Goal: Information Seeking & Learning: Learn about a topic

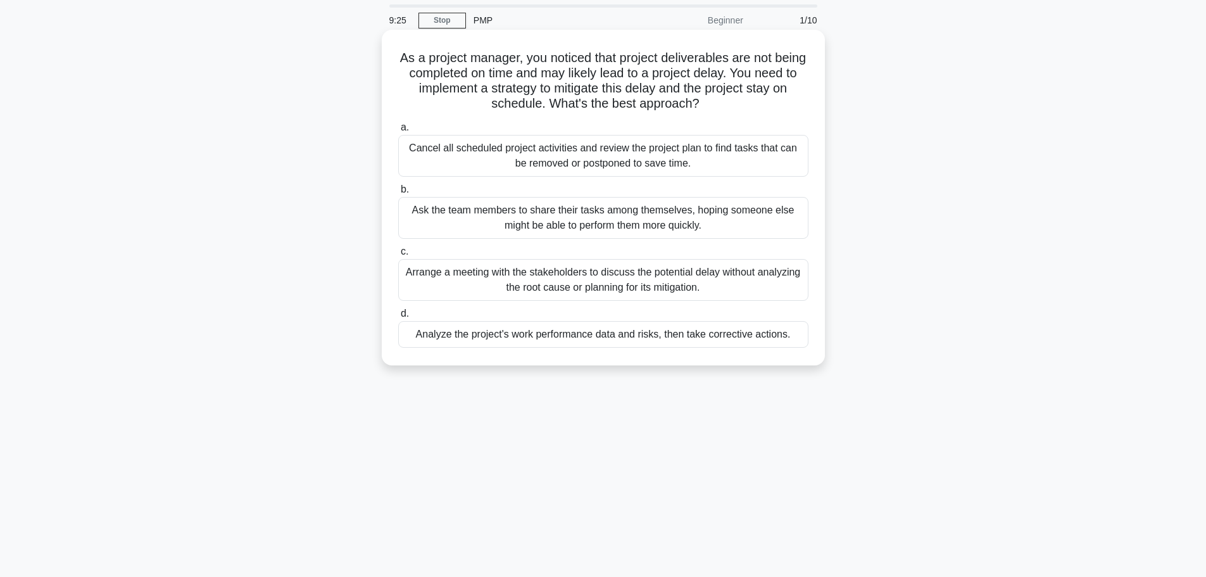
scroll to position [63, 0]
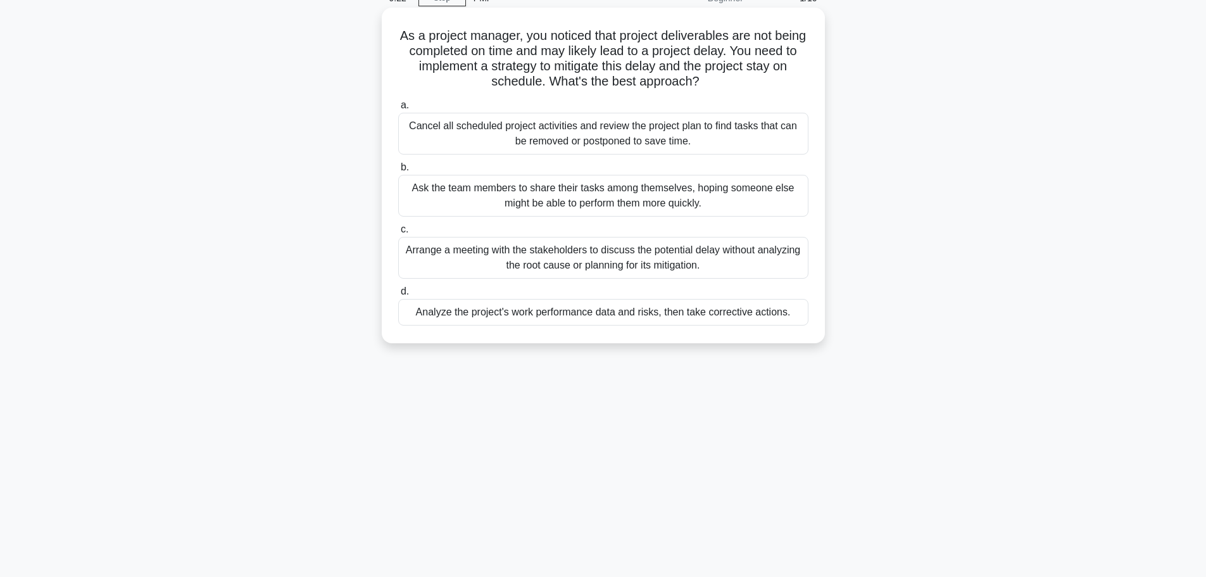
click at [557, 317] on div "Analyze the project's work performance data and risks, then take corrective act…" at bounding box center [603, 312] width 410 height 27
click at [398, 296] on input "d. Analyze the project's work performance data and risks, then take corrective …" at bounding box center [398, 291] width 0 height 8
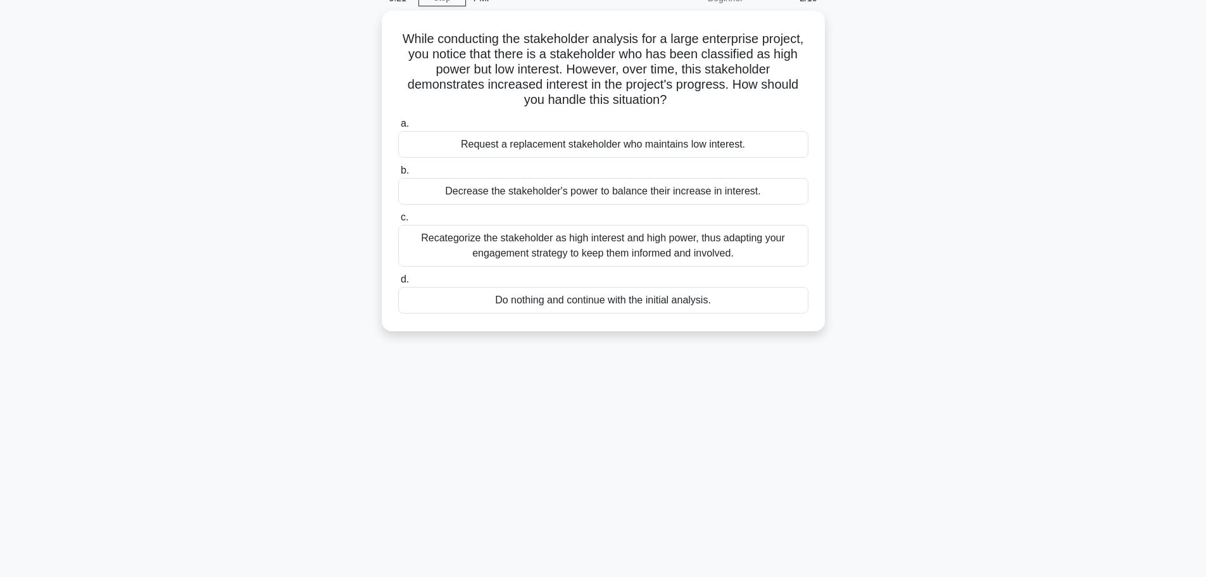
scroll to position [0, 0]
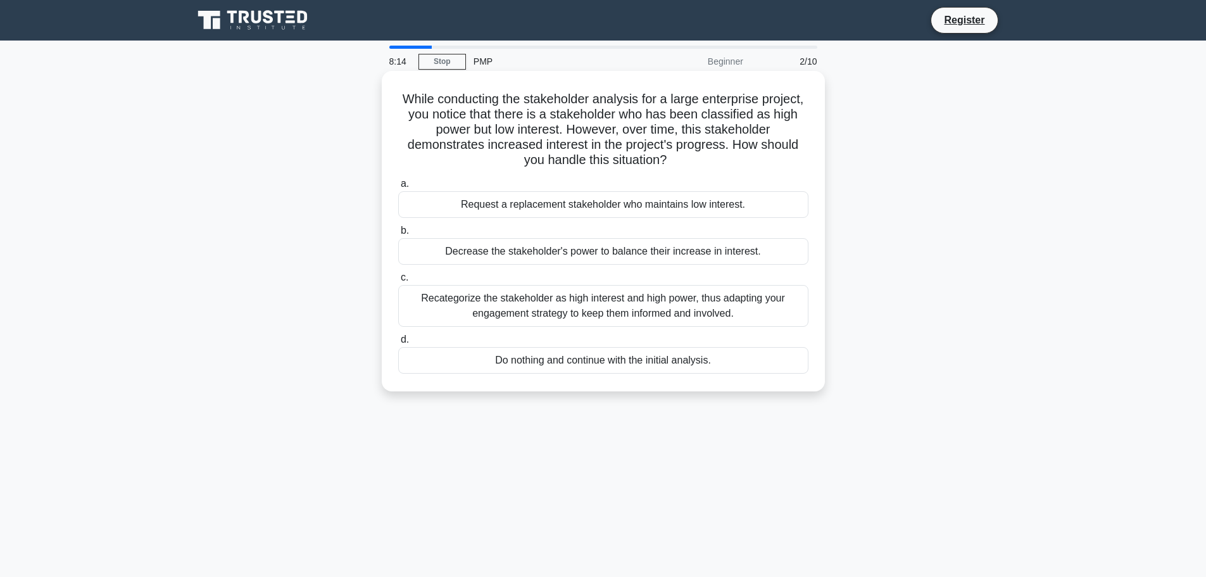
click at [519, 315] on div "Recategorize the stakeholder as high interest and high power, thus adapting you…" at bounding box center [603, 306] width 410 height 42
click at [398, 282] on input "c. Recategorize the stakeholder as high interest and high power, thus adapting …" at bounding box center [398, 278] width 0 height 8
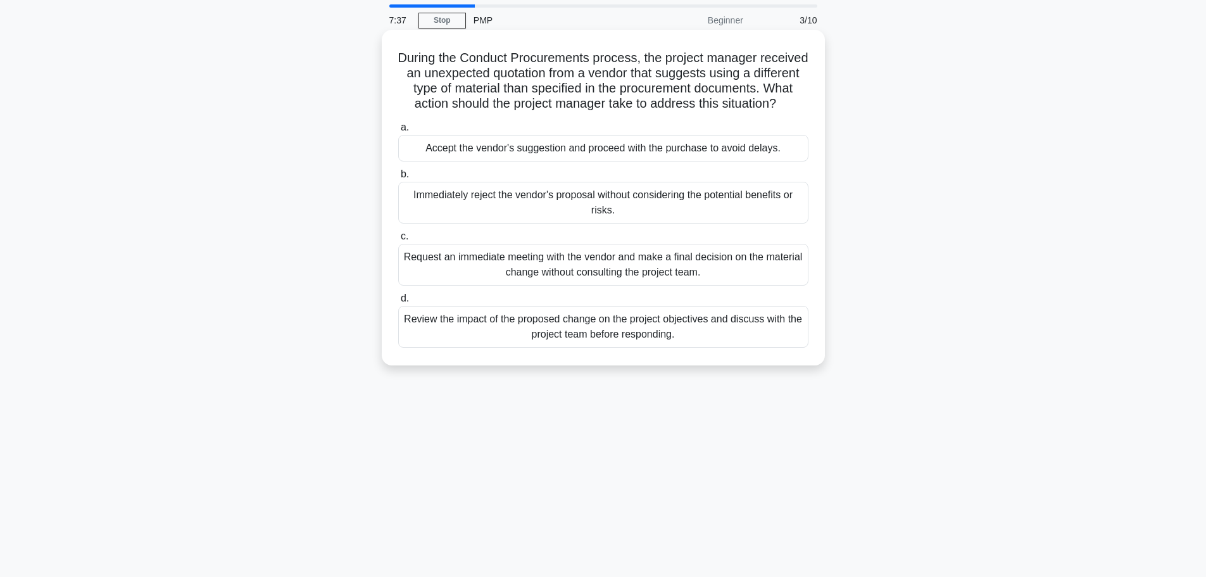
scroll to position [63, 0]
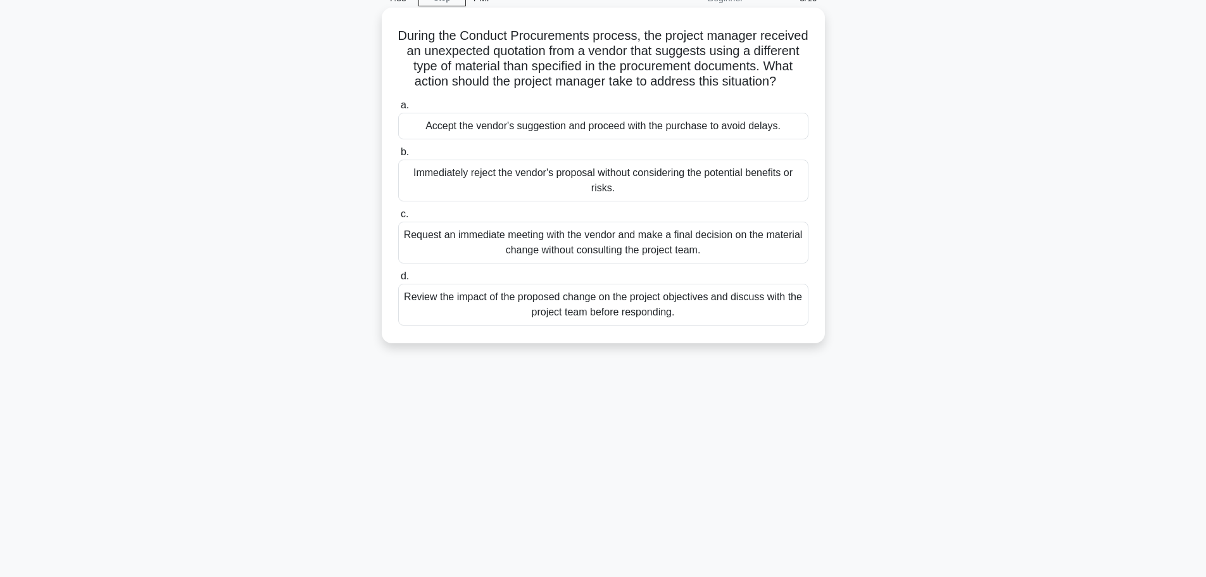
click at [596, 322] on div "Review the impact of the proposed change on the project objectives and discuss …" at bounding box center [603, 305] width 410 height 42
click at [398, 280] on input "d. Review the impact of the proposed change on the project objectives and discu…" at bounding box center [398, 276] width 0 height 8
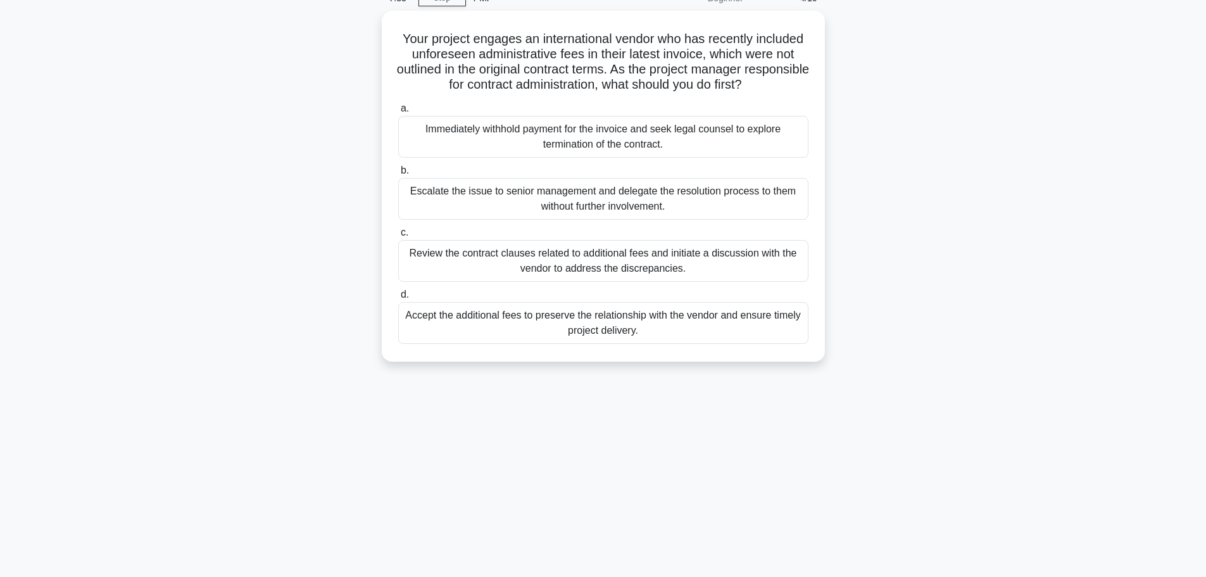
scroll to position [0, 0]
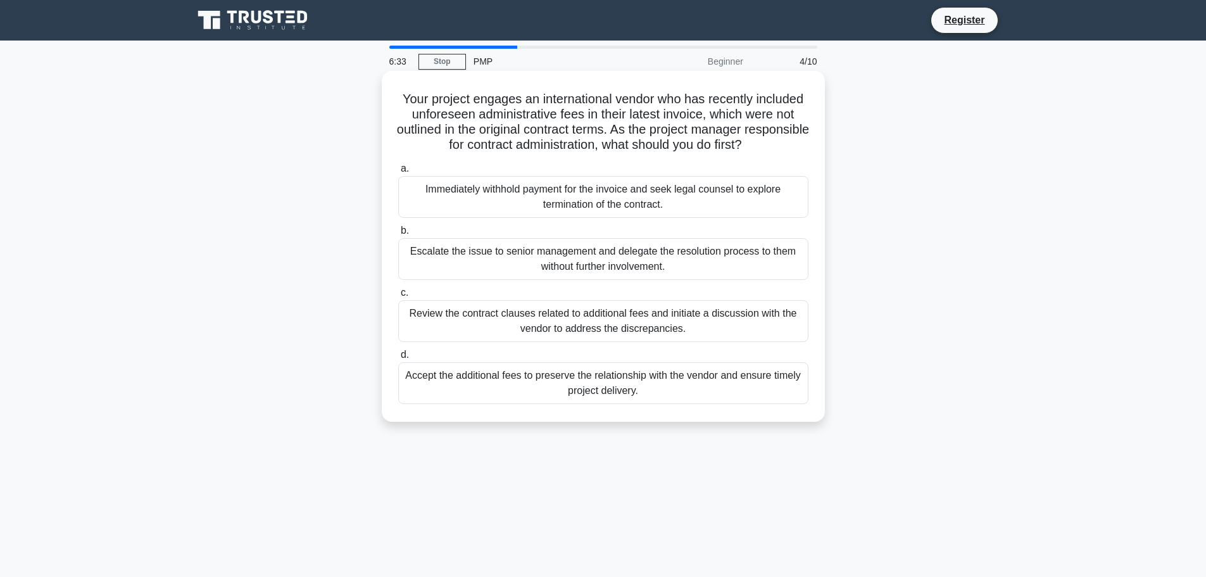
click at [585, 323] on div "Review the contract clauses related to additional fees and initiate a discussio…" at bounding box center [603, 321] width 410 height 42
click at [398, 297] on input "c. Review the contract clauses related to additional fees and initiate a discus…" at bounding box center [398, 293] width 0 height 8
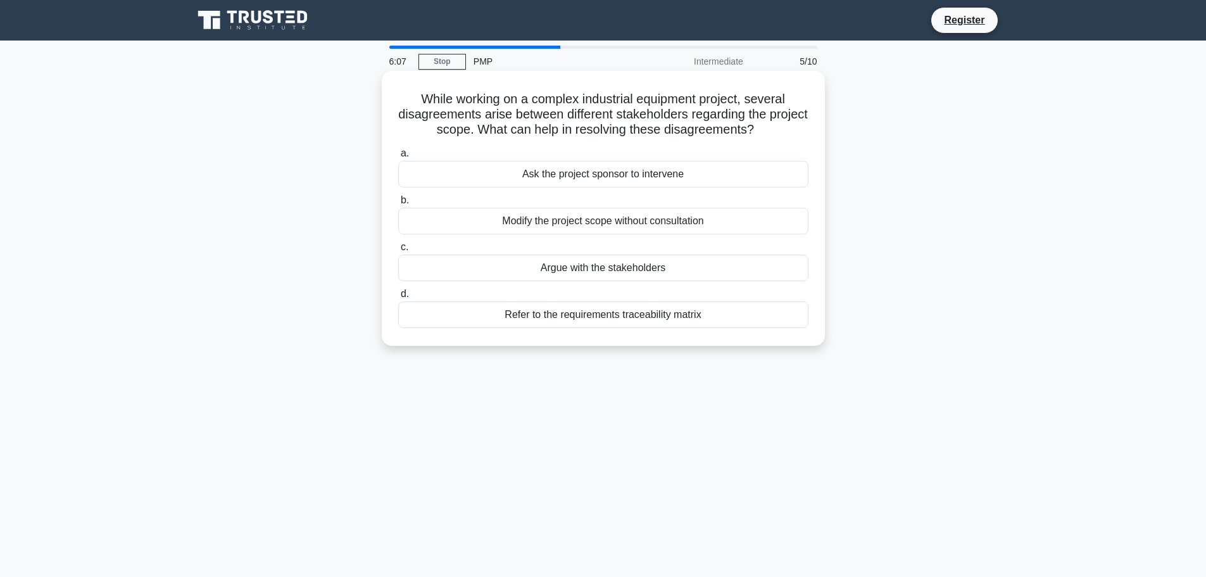
click at [571, 321] on div "Refer to the requirements traceability matrix" at bounding box center [603, 314] width 410 height 27
click at [398, 298] on input "d. Refer to the requirements traceability matrix" at bounding box center [398, 294] width 0 height 8
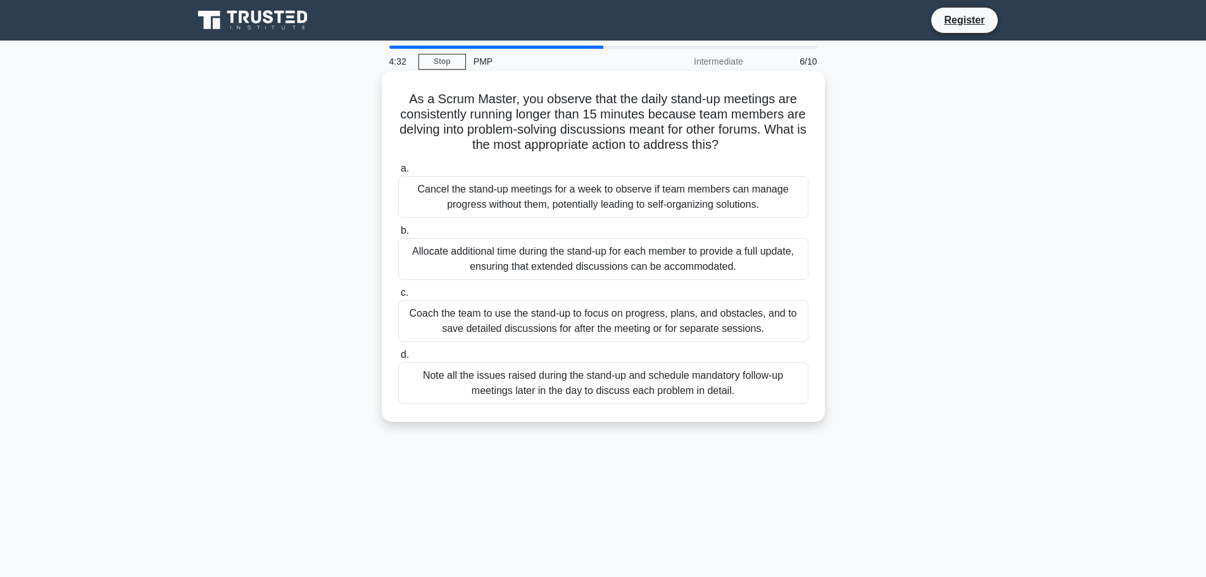
click at [577, 334] on div "Coach the team to use the stand-up to focus on progress, plans, and obstacles, …" at bounding box center [603, 321] width 410 height 42
click at [398, 297] on input "c. Coach the team to use the stand-up to focus on progress, plans, and obstacle…" at bounding box center [398, 293] width 0 height 8
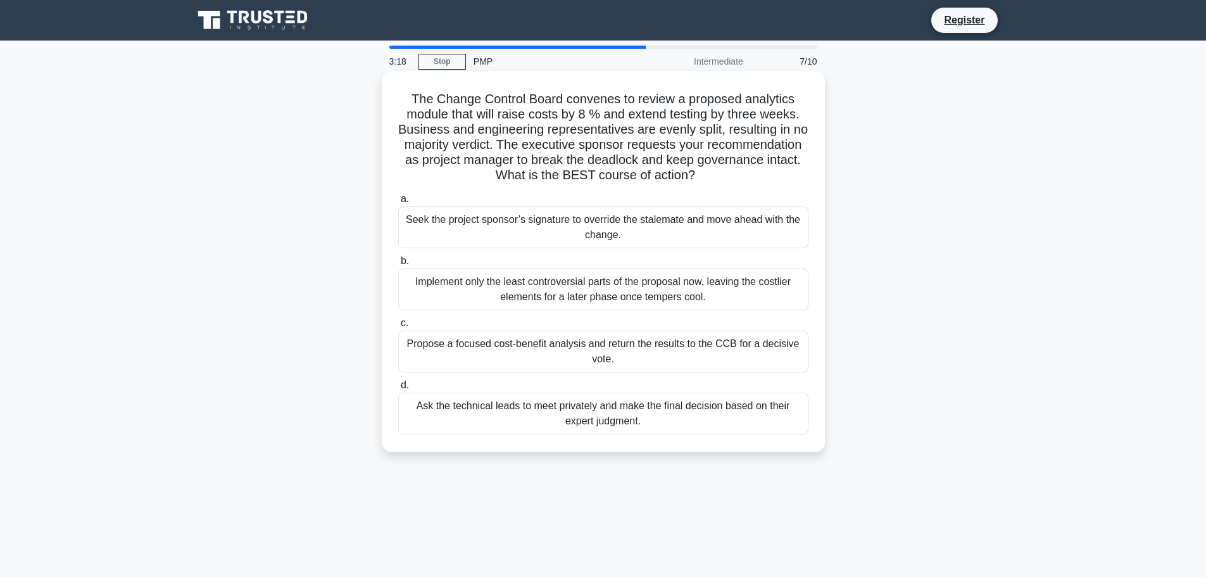
click at [582, 358] on div "Propose a focused cost-benefit analysis and return the results to the CCB for a…" at bounding box center [603, 352] width 410 height 42
click at [398, 327] on input "c. Propose a focused cost-benefit analysis and return the results to the CCB fo…" at bounding box center [398, 323] width 0 height 8
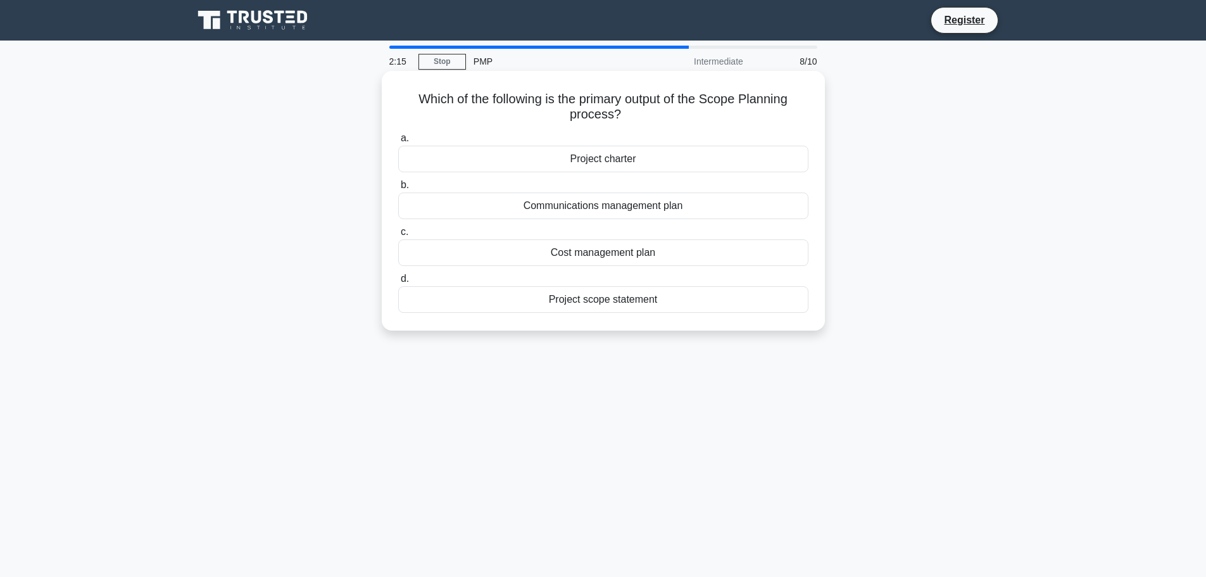
click at [559, 308] on div "Project scope statement" at bounding box center [603, 299] width 410 height 27
click at [398, 283] on input "d. Project scope statement" at bounding box center [398, 279] width 0 height 8
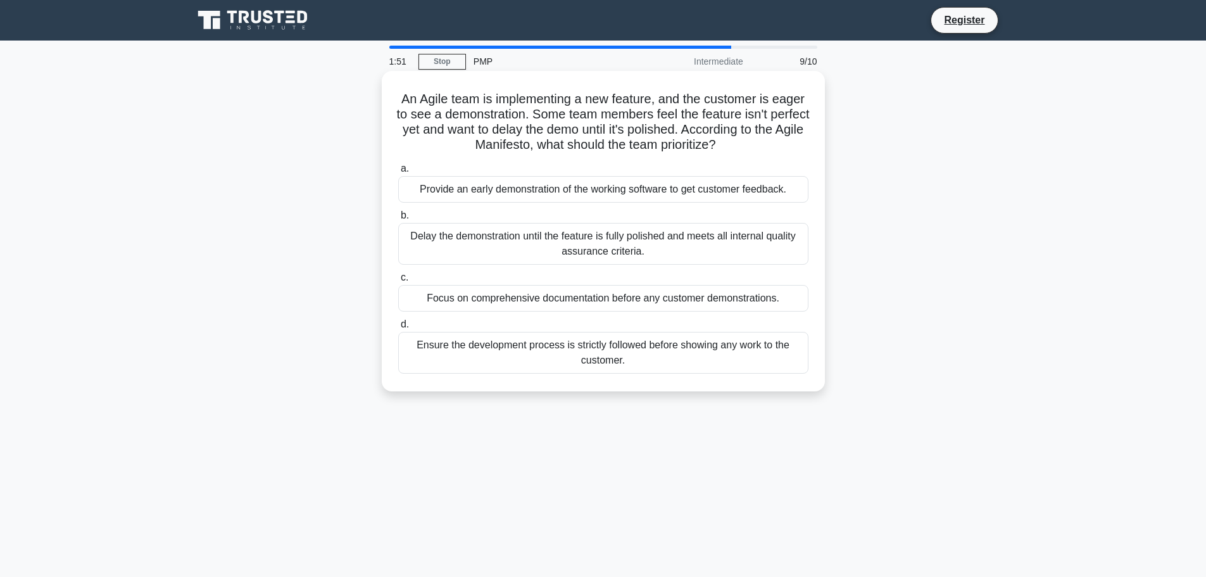
click at [646, 193] on div "Provide an early demonstration of the working software to get customer feedback." at bounding box center [603, 189] width 410 height 27
click at [398, 173] on input "a. Provide an early demonstration of the working software to get customer feedb…" at bounding box center [398, 169] width 0 height 8
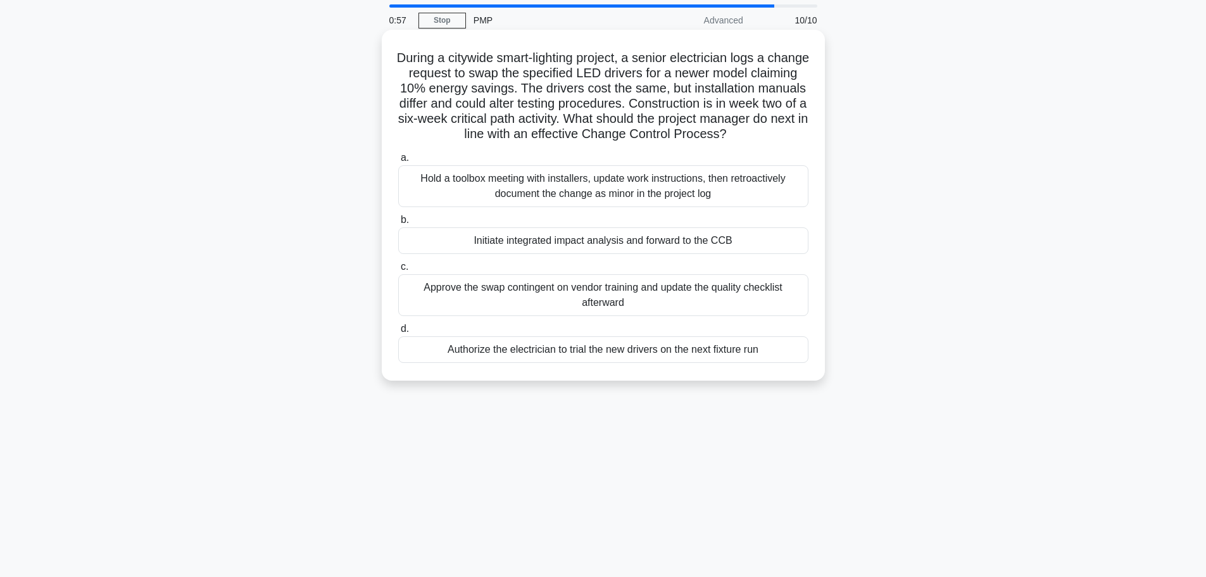
scroll to position [63, 0]
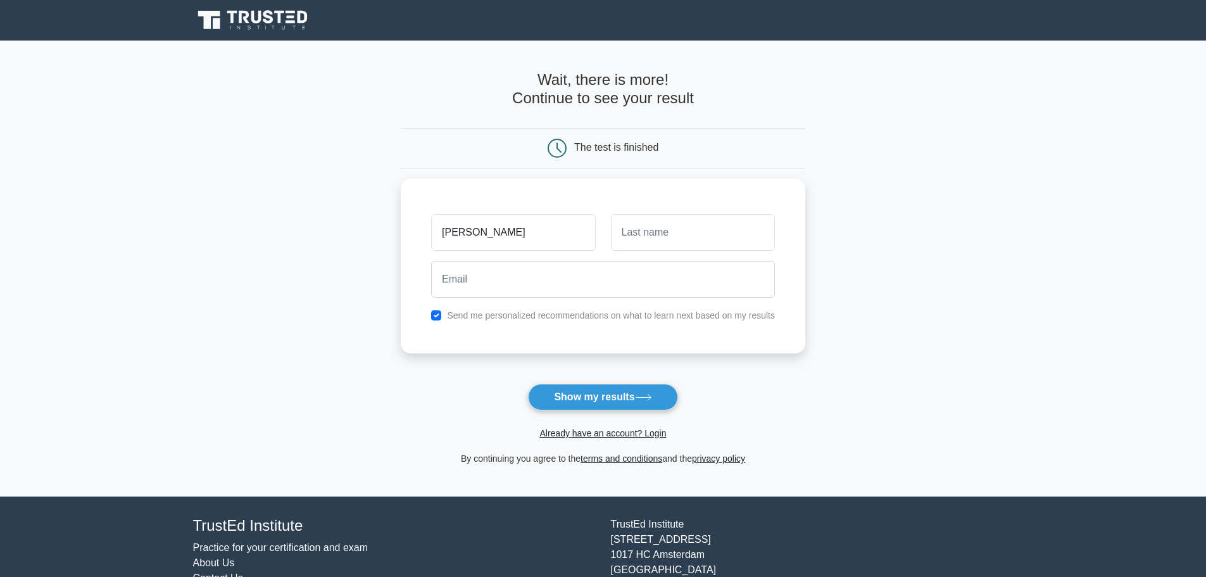
type input "[PERSON_NAME]"
type input "OMOYAJOWO"
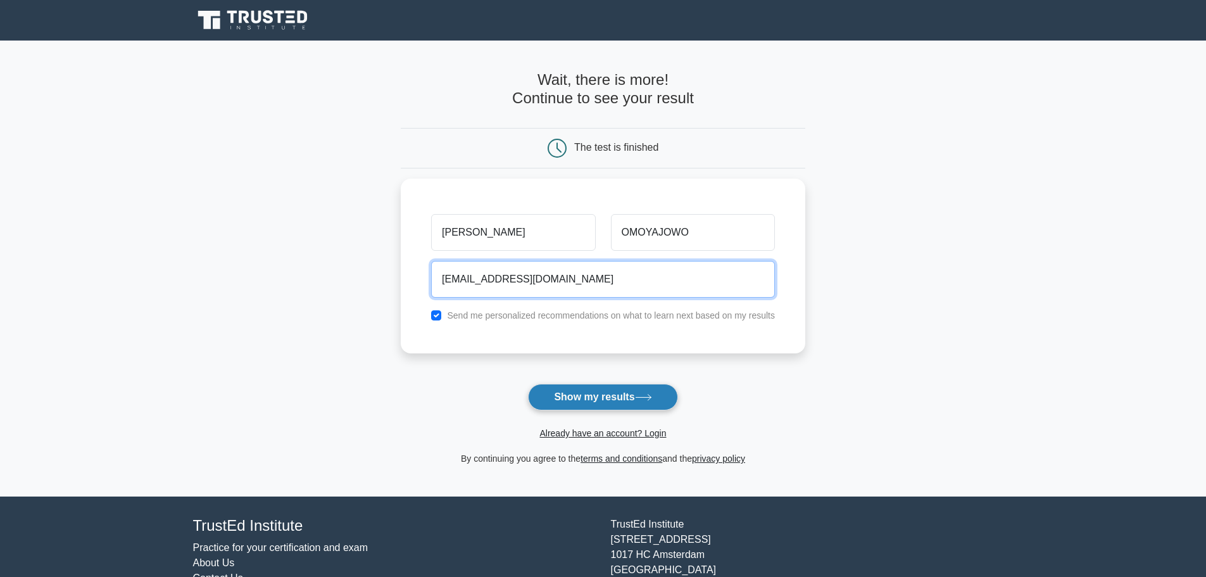
type input "omoyajowoolaleye@gmail.com"
click at [607, 399] on button "Show my results" at bounding box center [602, 397] width 149 height 27
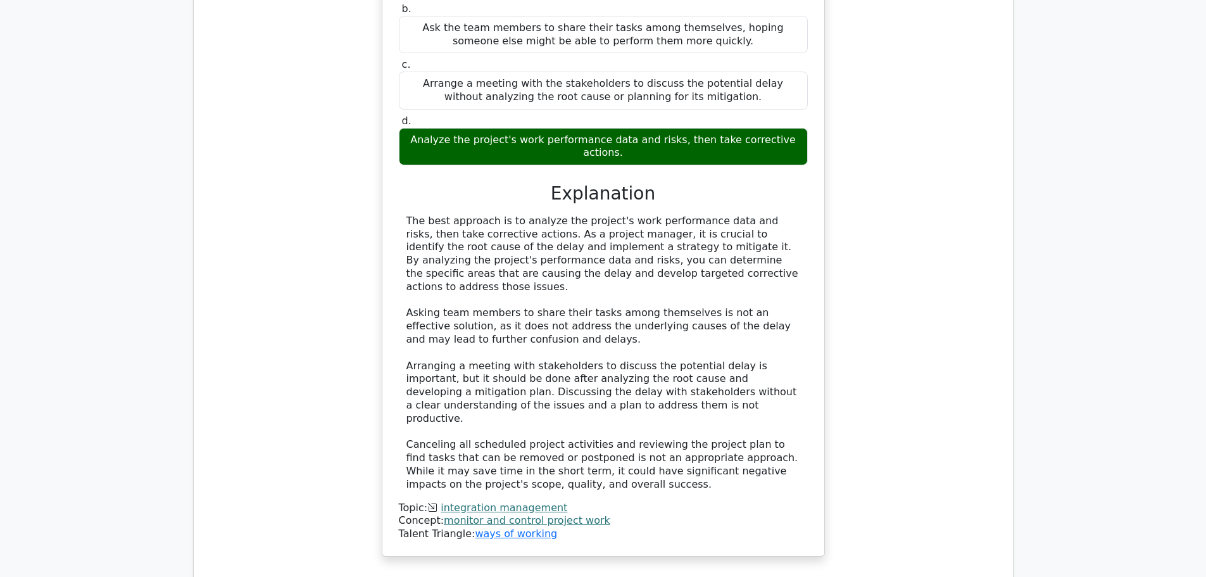
scroll to position [1330, 0]
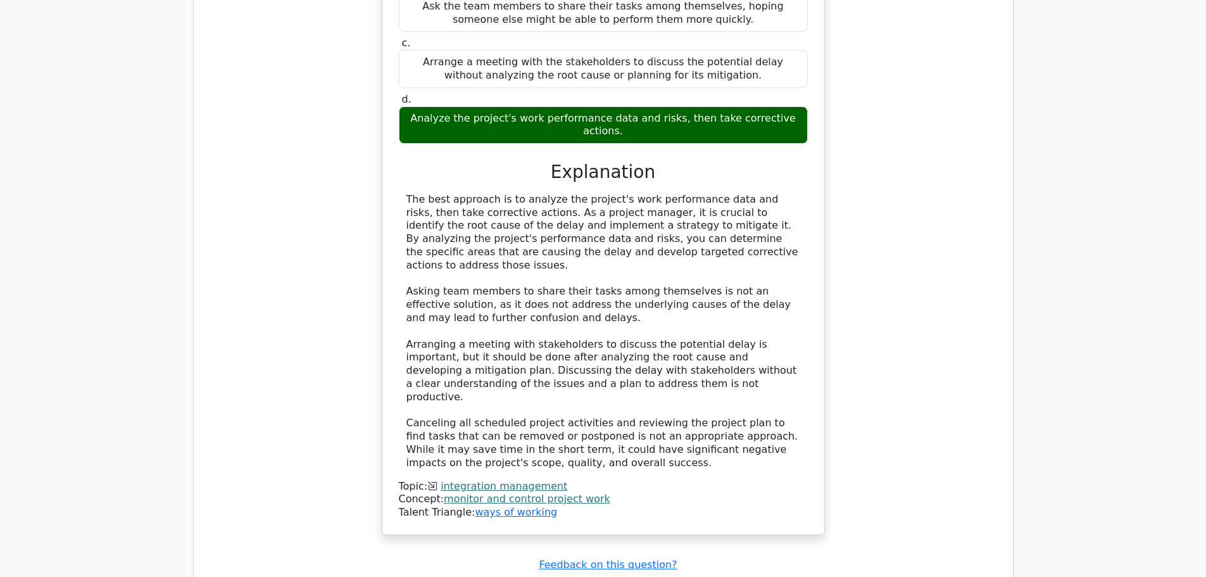
click at [493, 480] on link "integration management" at bounding box center [504, 486] width 127 height 12
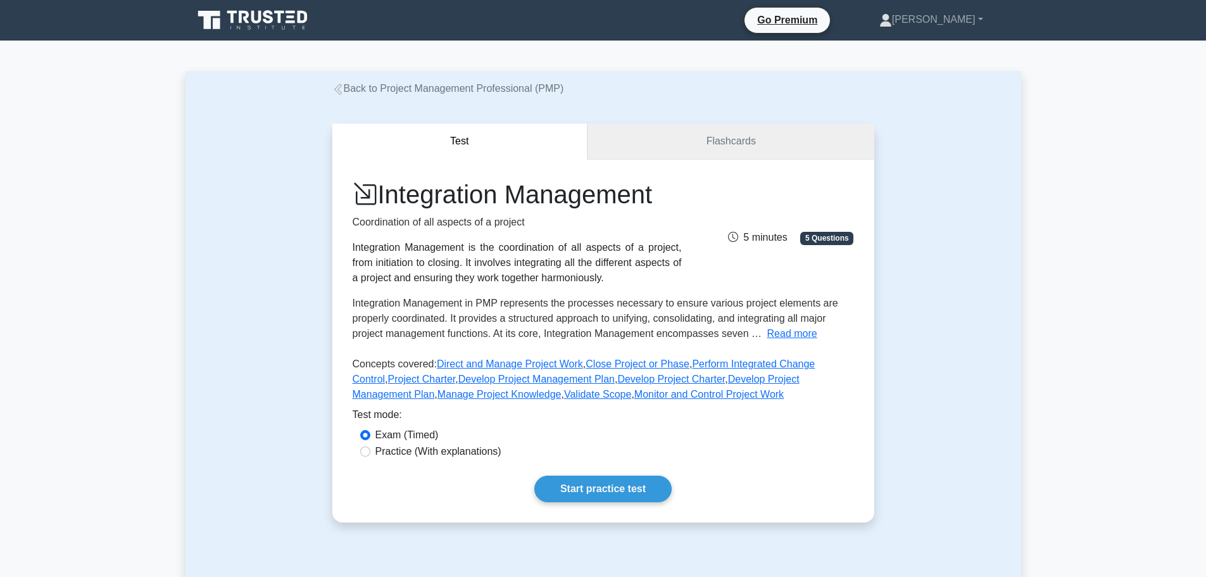
click at [758, 129] on link "Flashcards" at bounding box center [731, 141] width 286 height 36
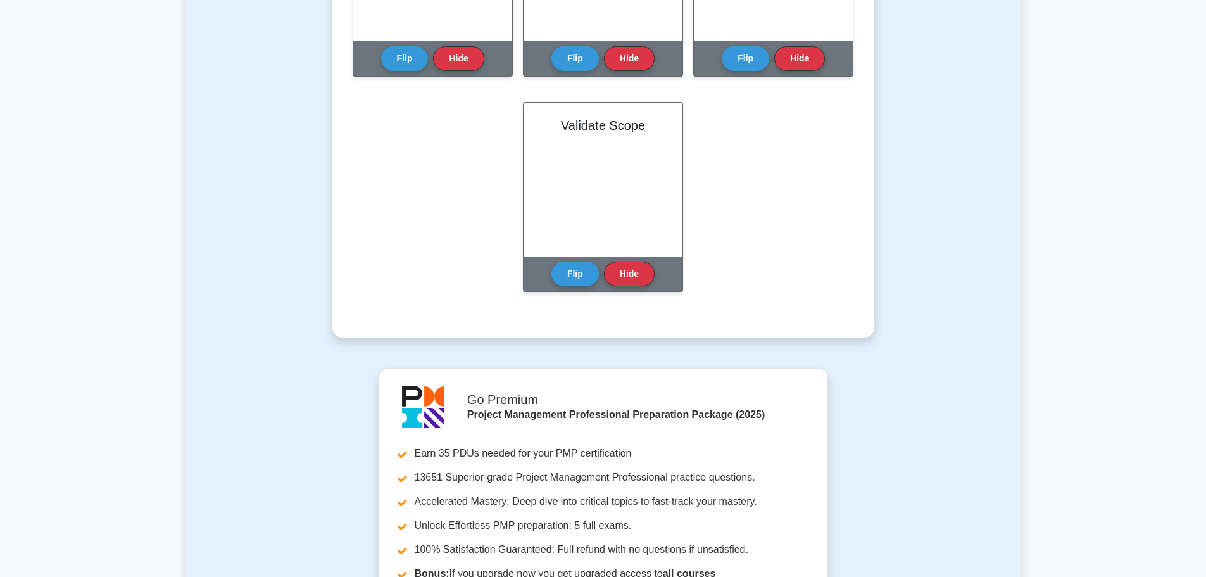
scroll to position [1140, 0]
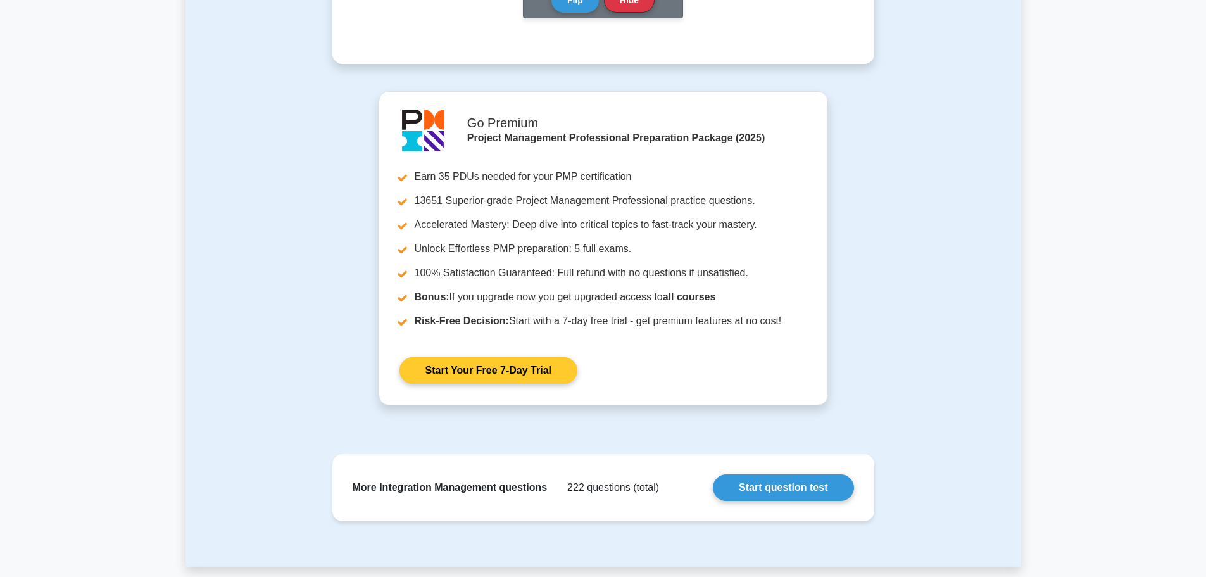
click at [496, 360] on link "Start Your Free 7-Day Trial" at bounding box center [489, 370] width 178 height 27
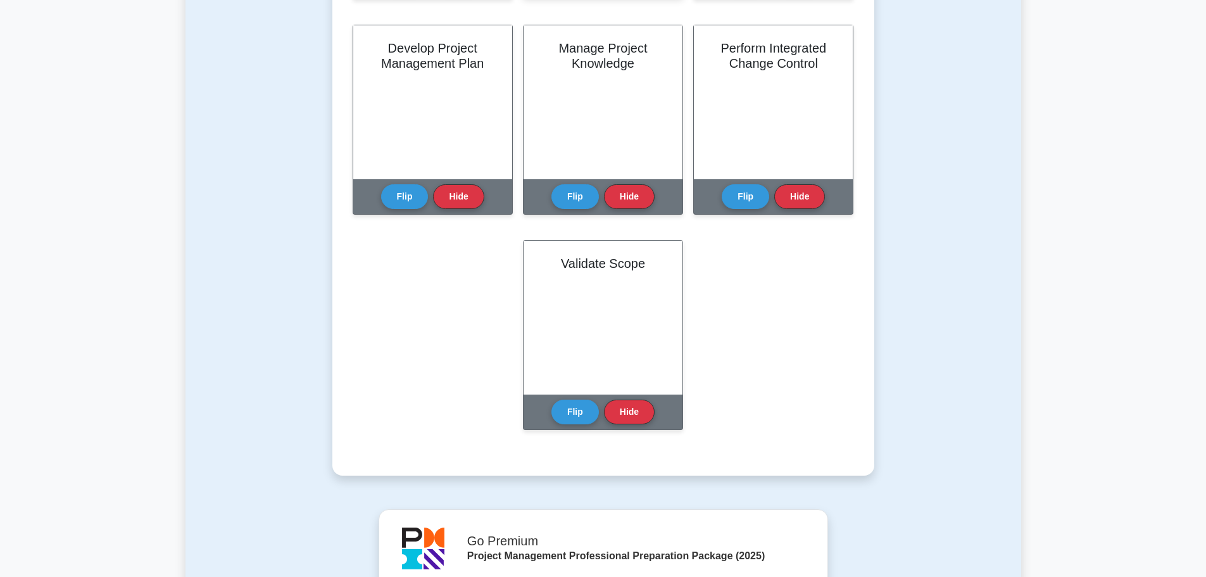
scroll to position [730, 0]
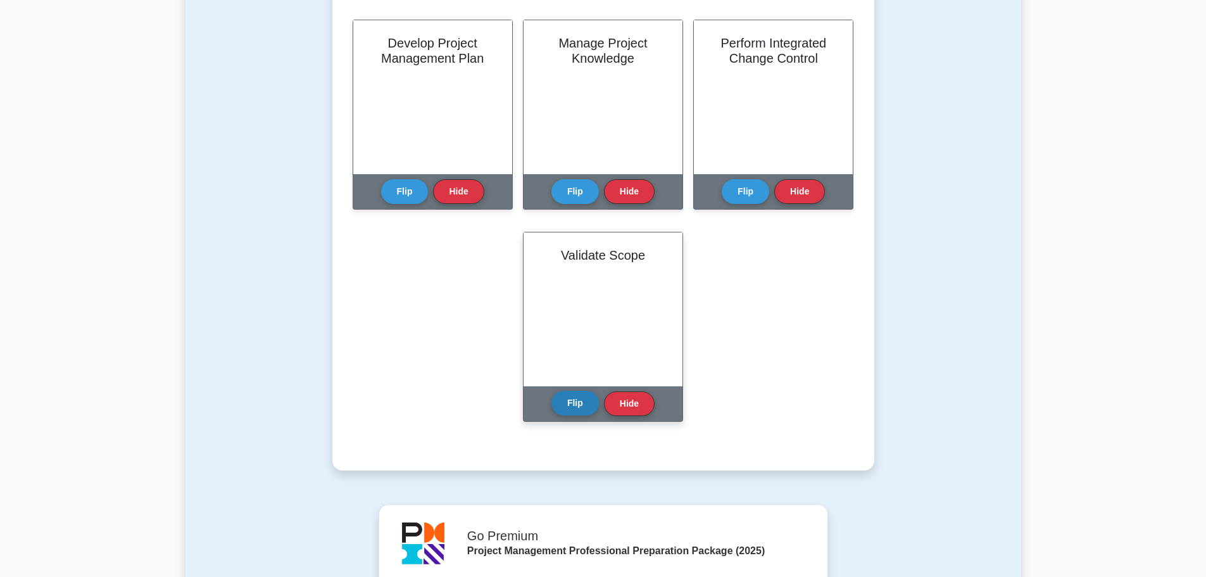
click at [581, 403] on button "Flip" at bounding box center [574, 403] width 47 height 25
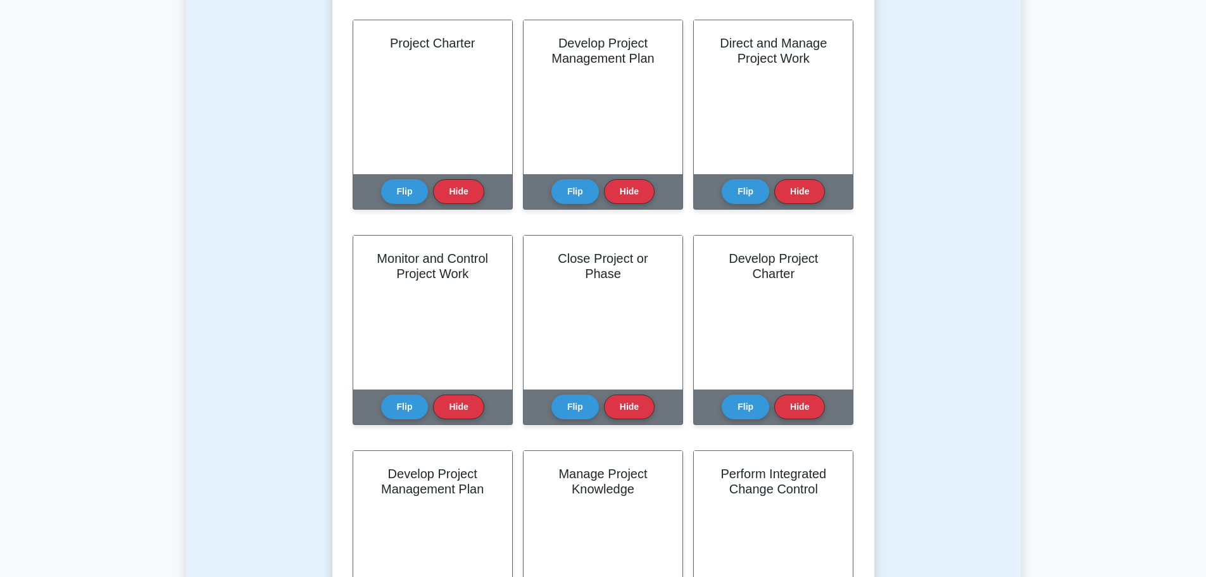
scroll to position [287, 0]
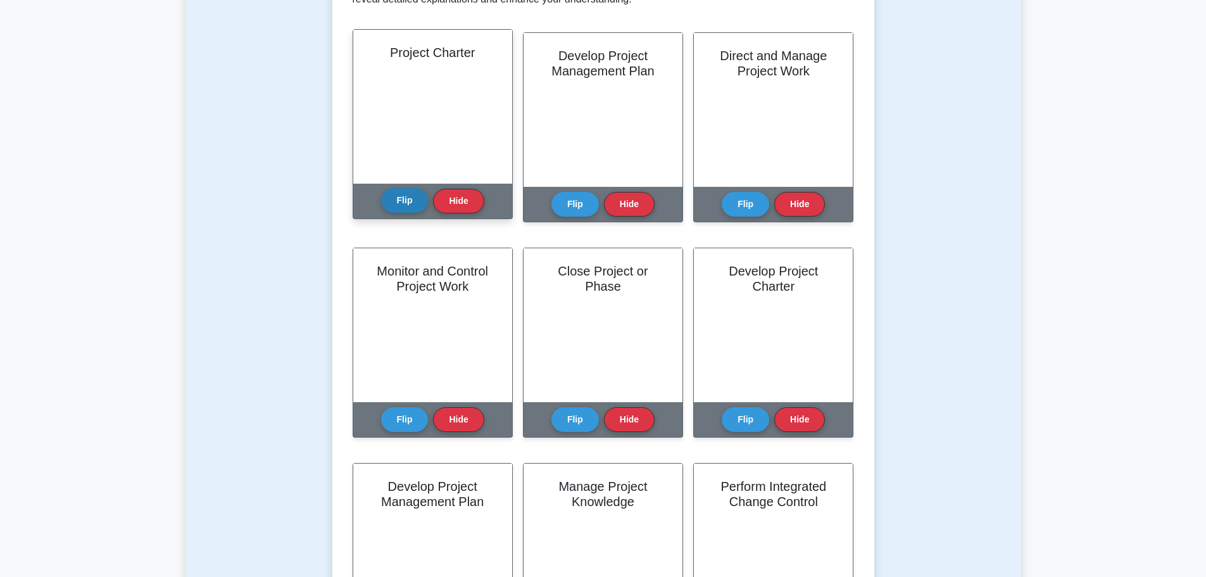
click at [411, 198] on button "Flip" at bounding box center [404, 200] width 47 height 25
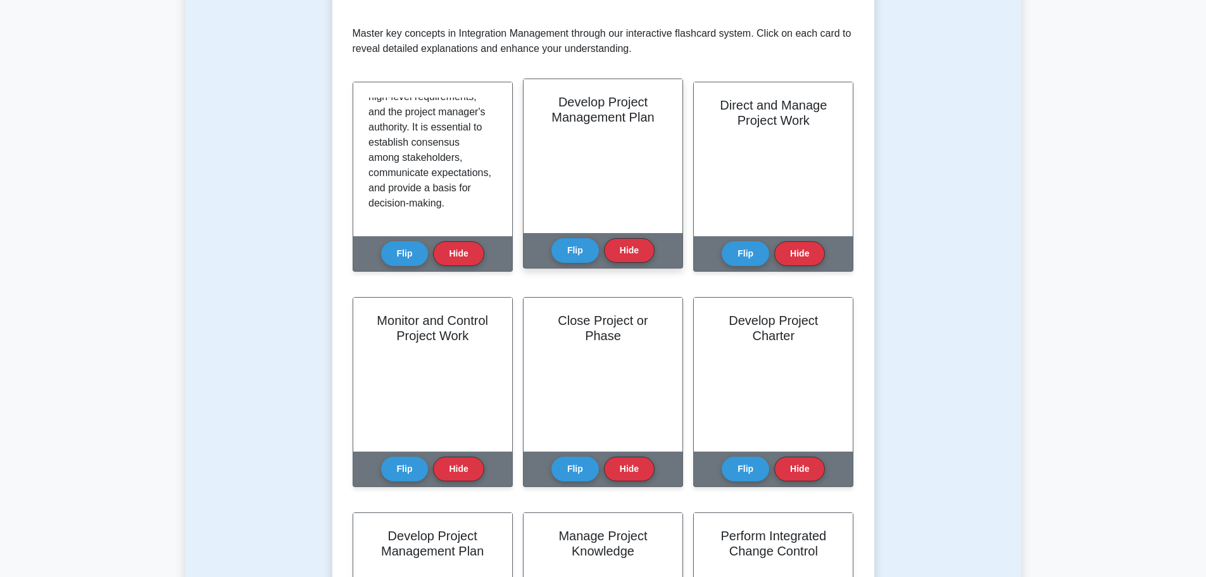
scroll to position [160, 0]
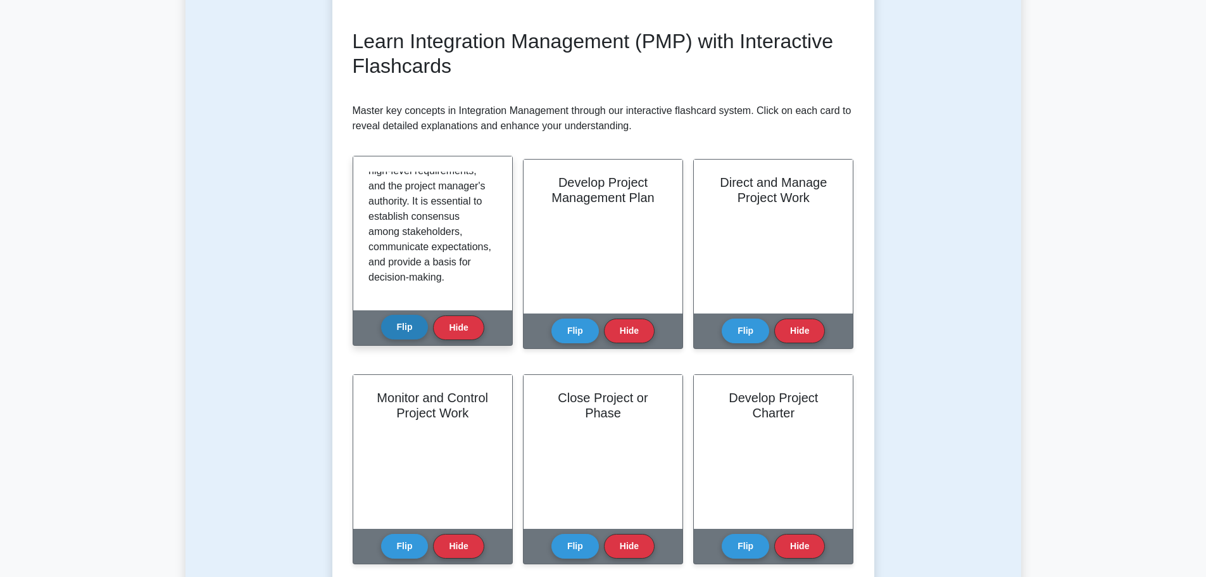
click at [407, 330] on button "Flip" at bounding box center [404, 327] width 47 height 25
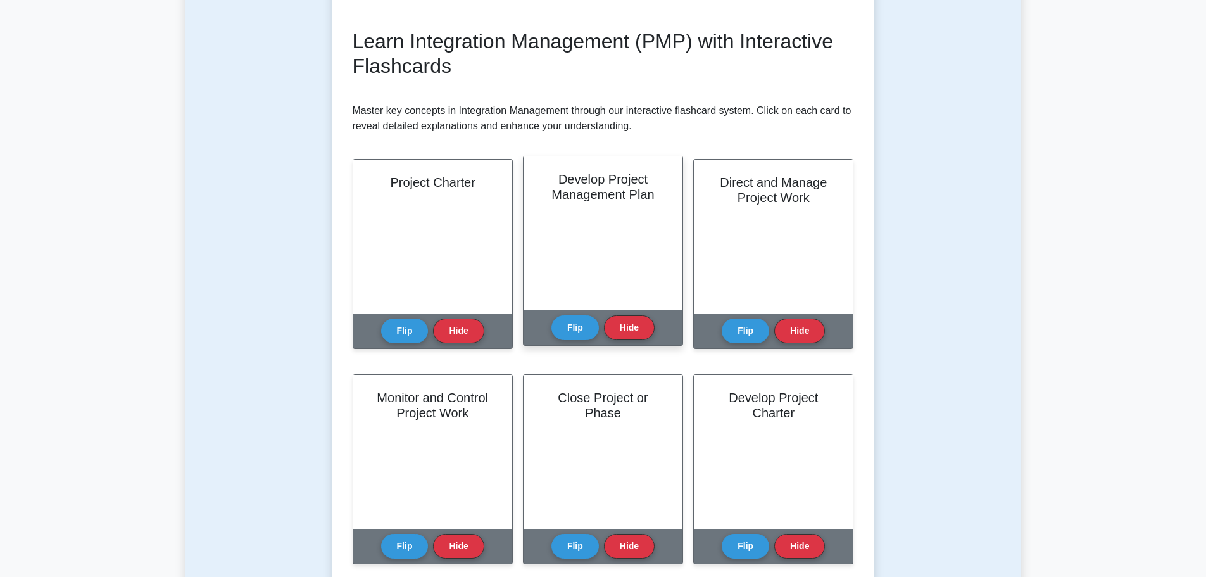
click at [562, 342] on div "Flip Hide" at bounding box center [602, 327] width 103 height 35
click at [569, 333] on button "Flip" at bounding box center [574, 327] width 47 height 25
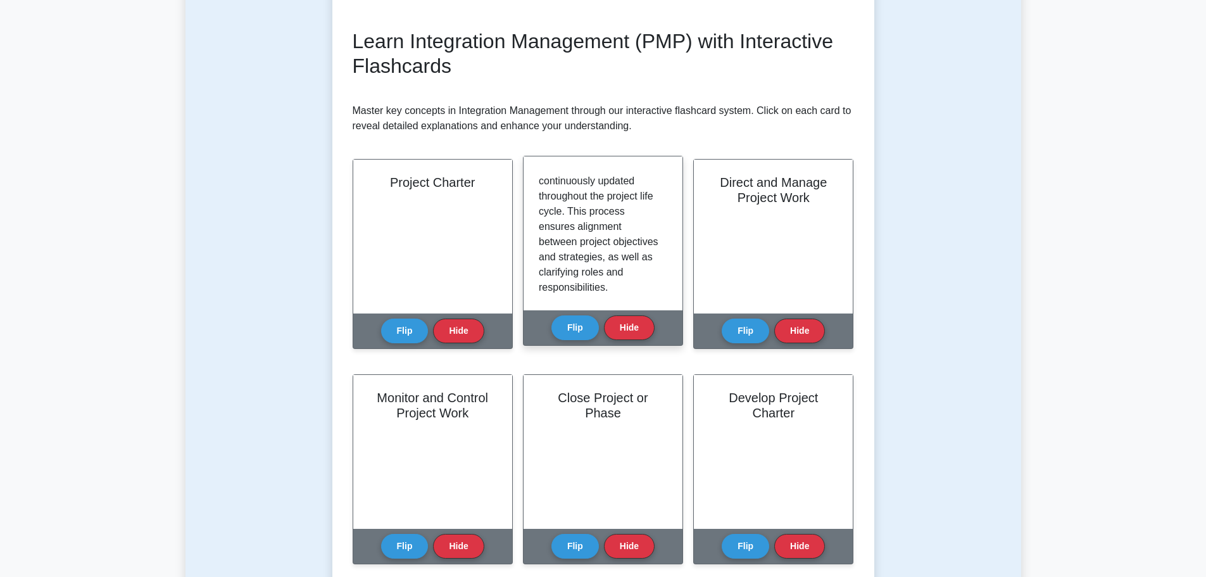
scroll to position [282, 0]
click at [572, 329] on button "Flip" at bounding box center [574, 327] width 47 height 25
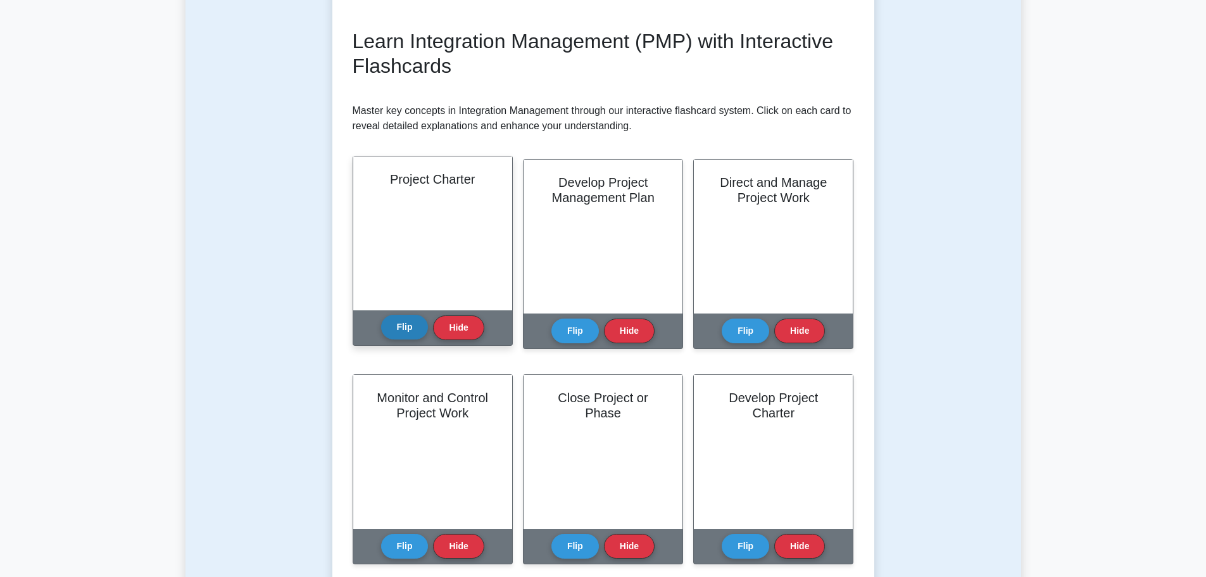
click at [398, 329] on button "Flip" at bounding box center [404, 327] width 47 height 25
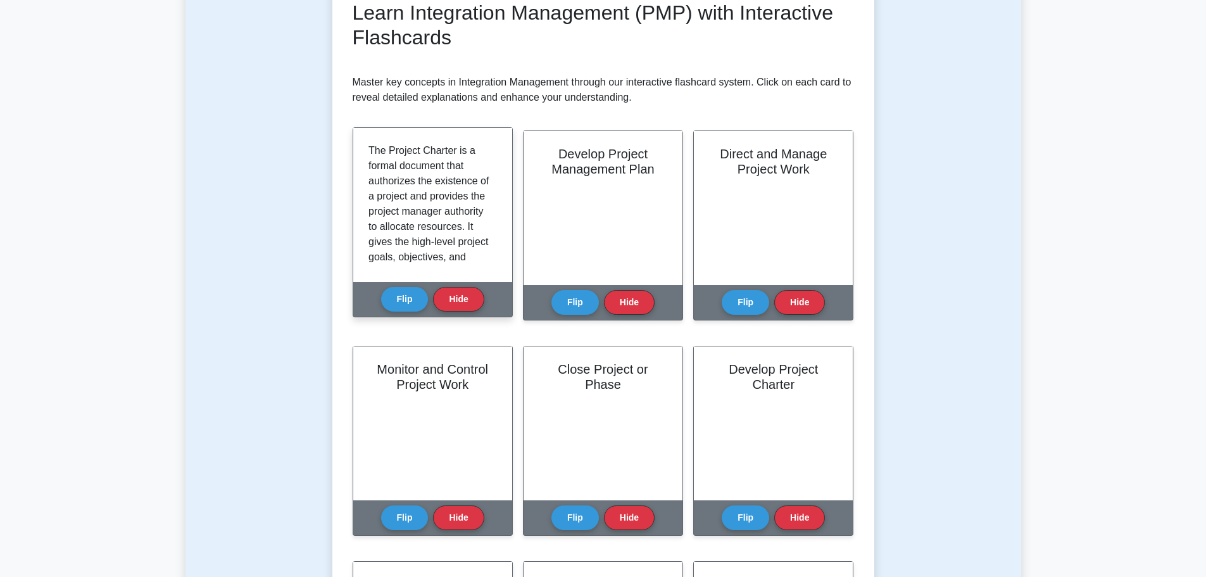
scroll to position [160, 0]
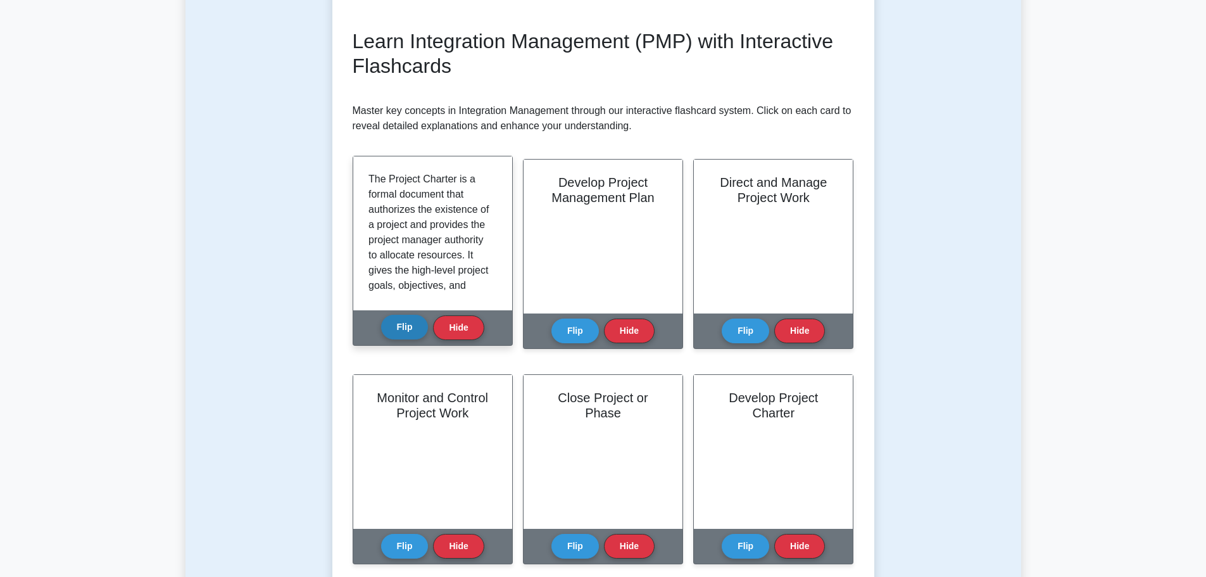
click at [392, 326] on button "Flip" at bounding box center [404, 327] width 47 height 25
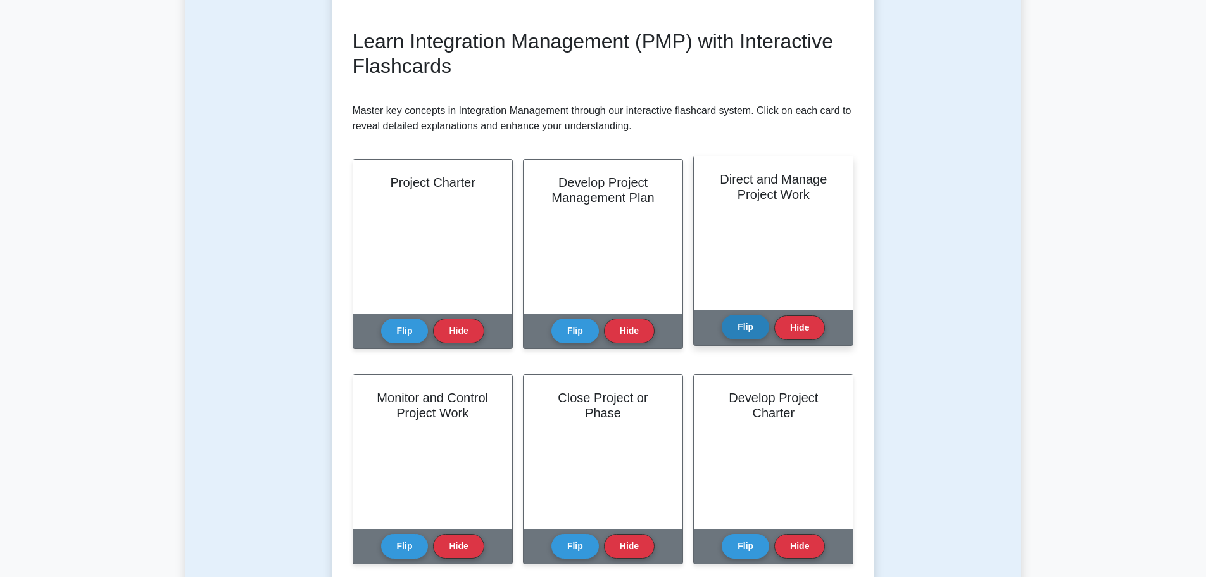
click at [746, 331] on button "Flip" at bounding box center [745, 327] width 47 height 25
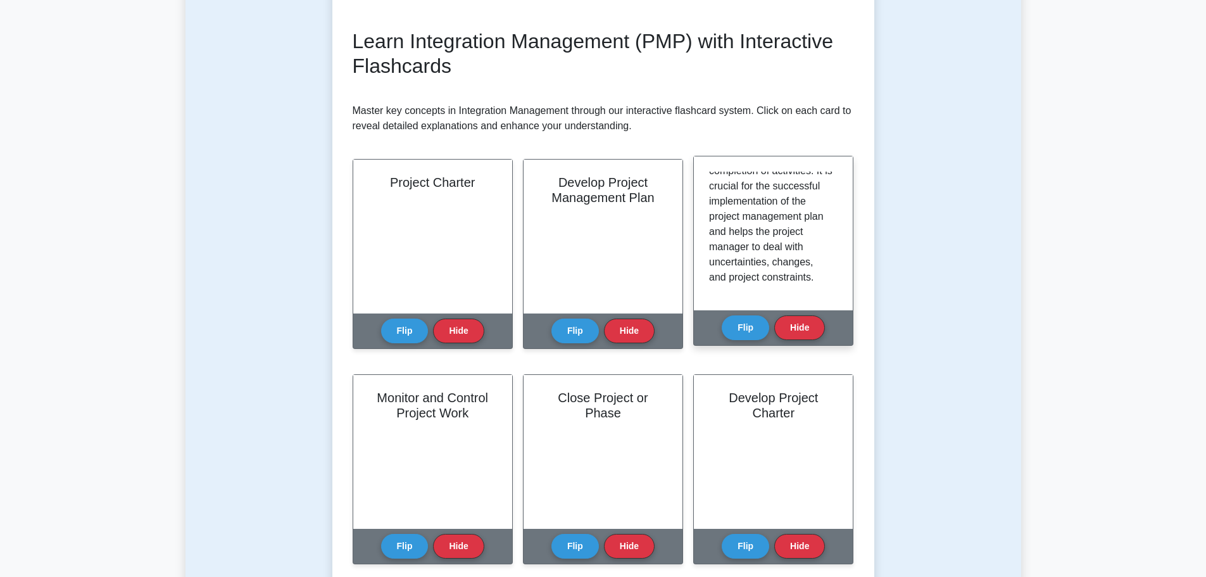
scroll to position [236, 0]
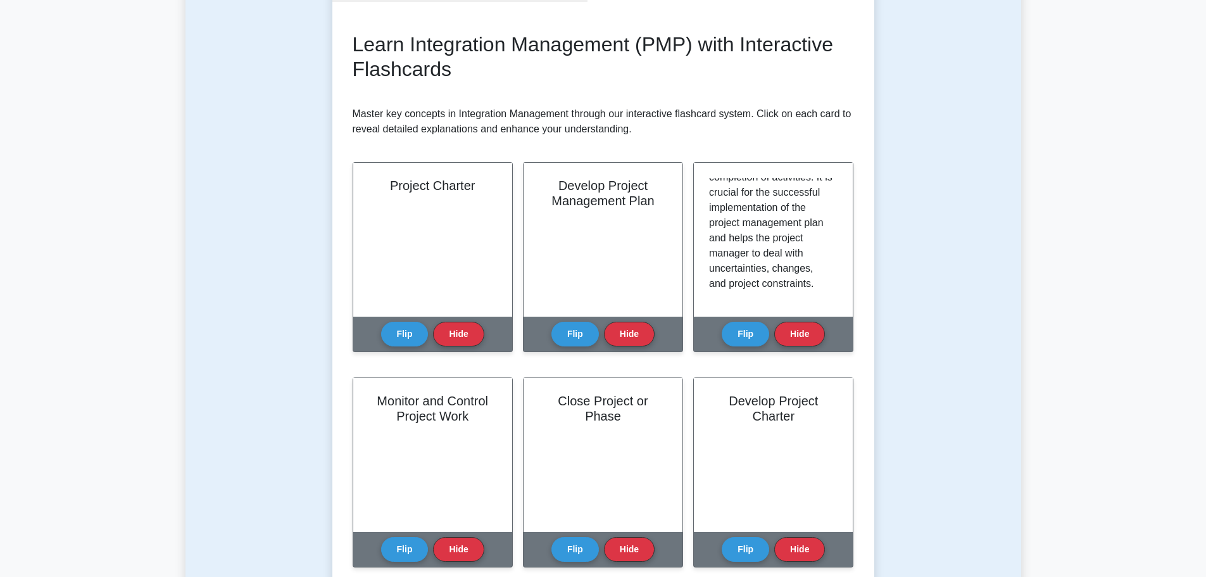
drag, startPoint x: 888, startPoint y: 280, endPoint x: 876, endPoint y: 278, distance: 12.2
click at [880, 279] on div "Test Flashcards Learn Integration Management (PMP) with Interactive Flashcards …" at bounding box center [604, 505] width 836 height 1138
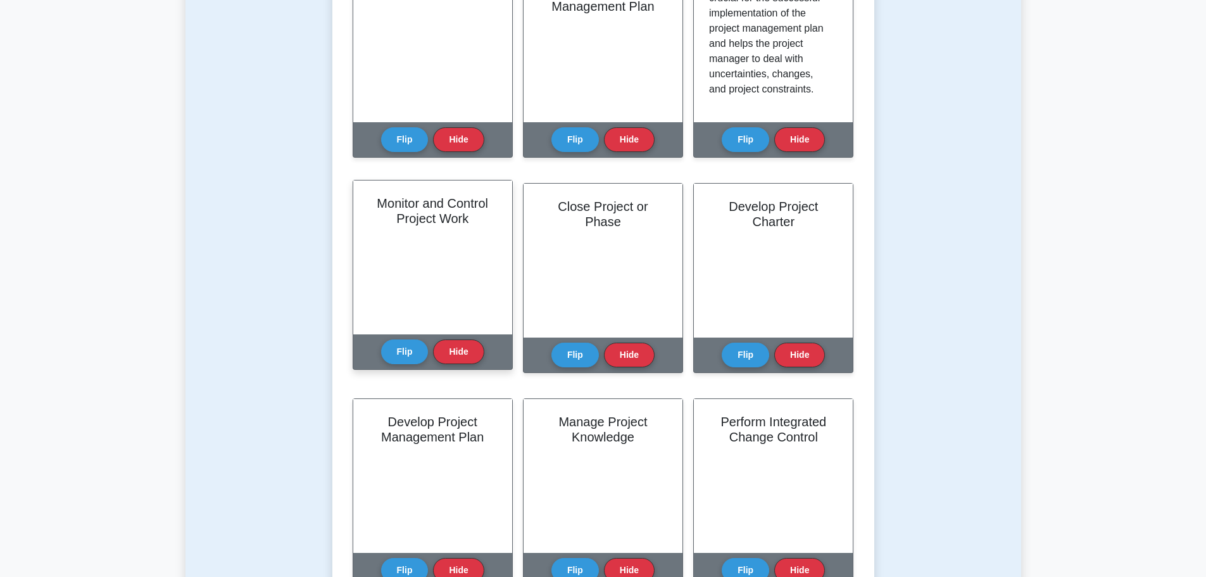
scroll to position [350, 0]
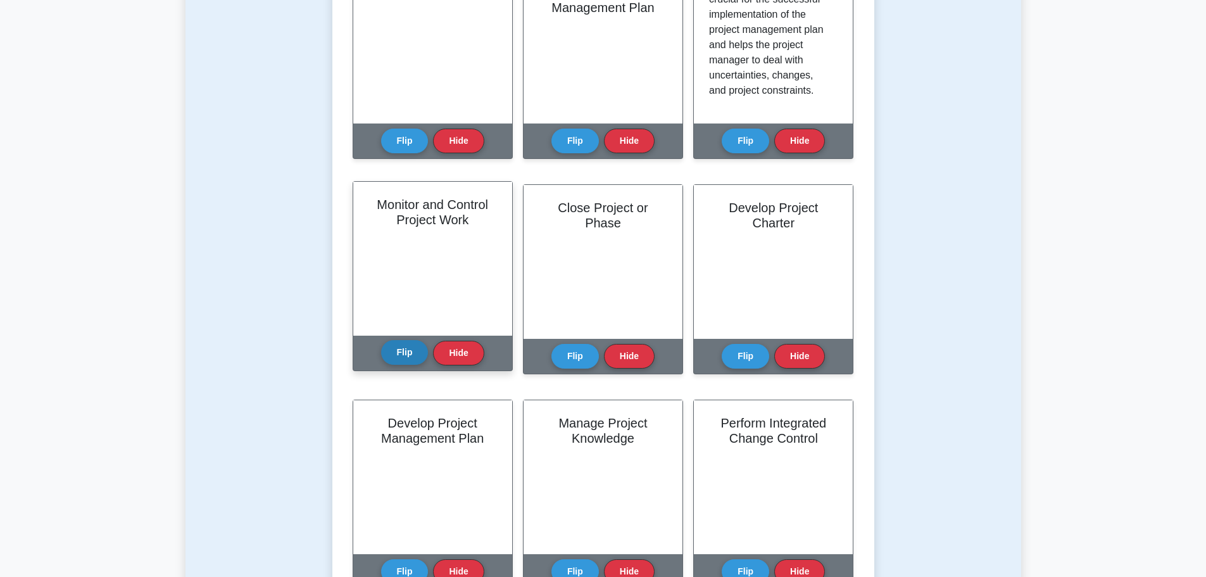
click at [413, 356] on button "Flip" at bounding box center [404, 352] width 47 height 25
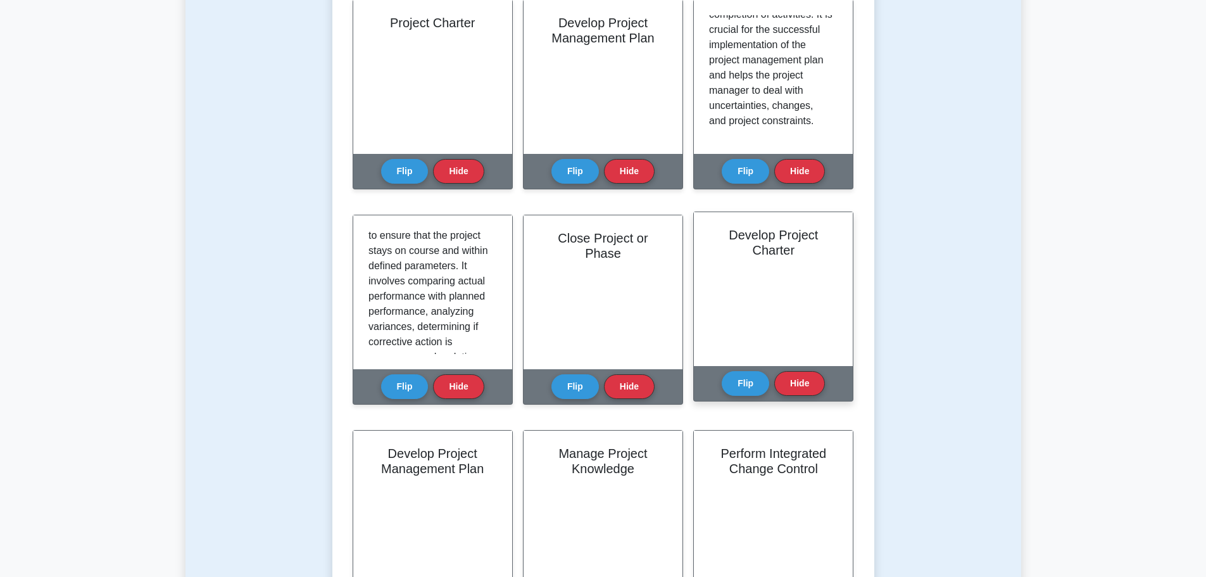
scroll to position [413, 0]
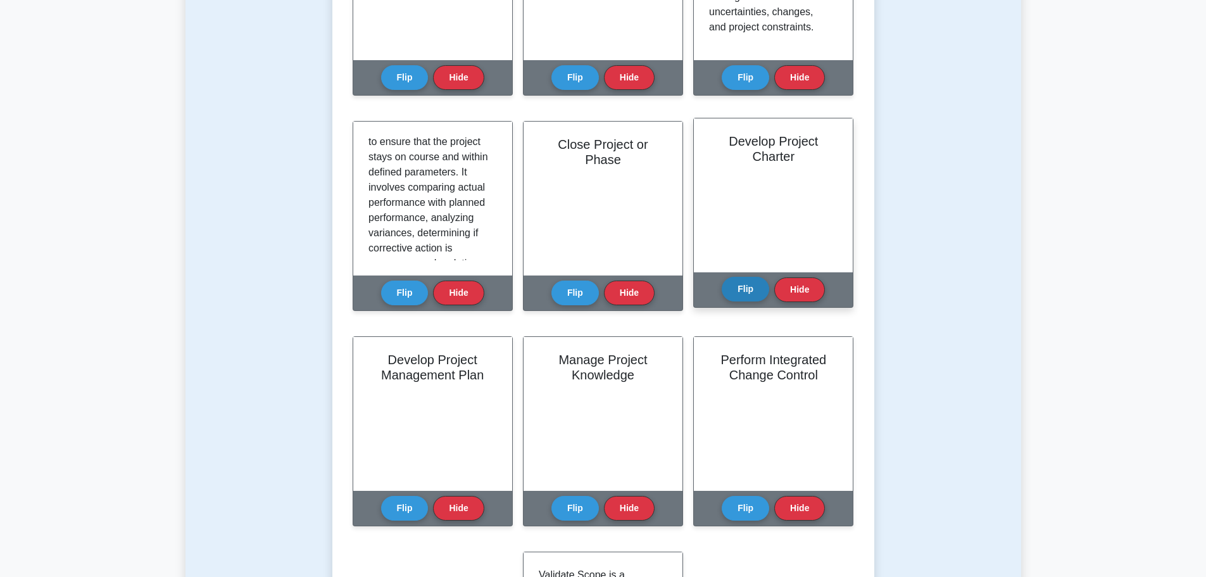
click at [749, 298] on button "Flip" at bounding box center [745, 289] width 47 height 25
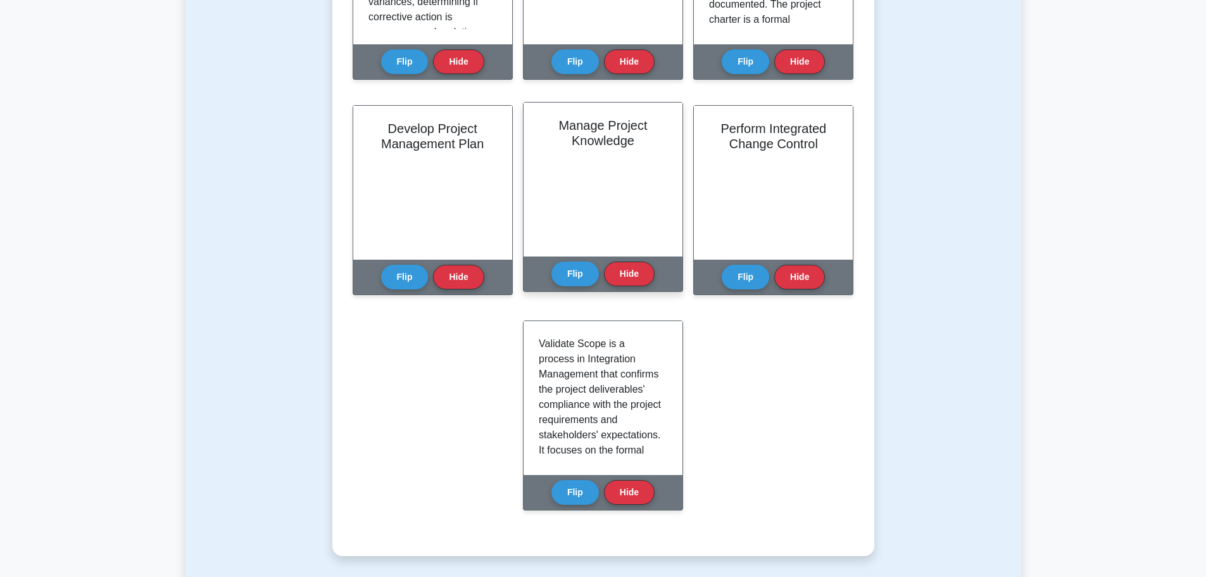
scroll to position [667, 0]
